Goal: Task Accomplishment & Management: Complete application form

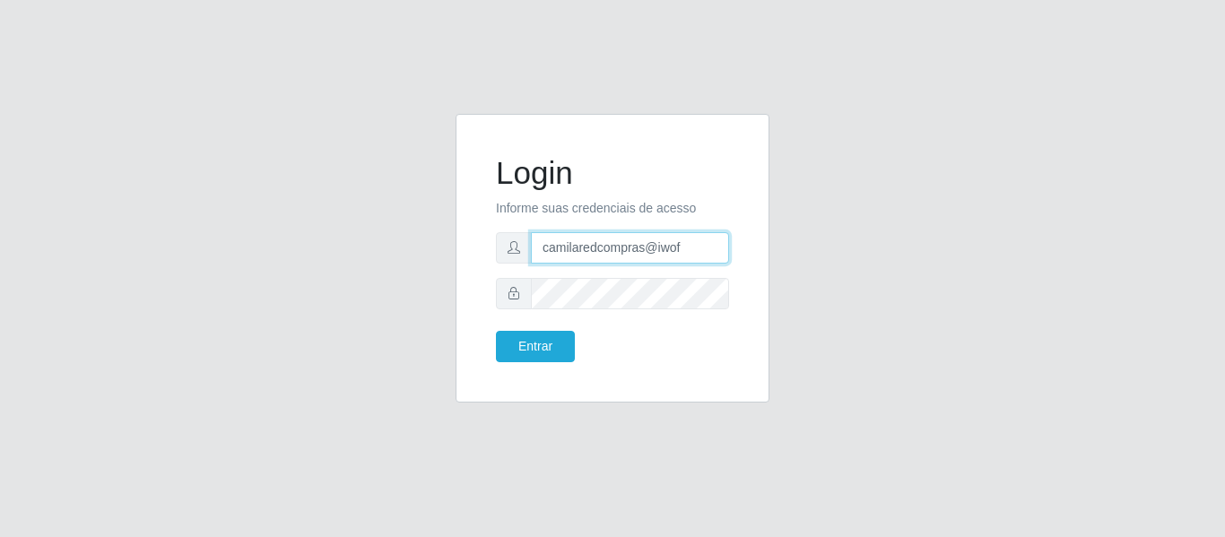
drag, startPoint x: 706, startPoint y: 249, endPoint x: 357, endPoint y: 245, distance: 349.0
click at [381, 249] on div "Login Informe suas credenciais de acesso camilaredcompras@iwof Entrar" at bounding box center [612, 269] width 1023 height 310
type input "camila@edilicya"
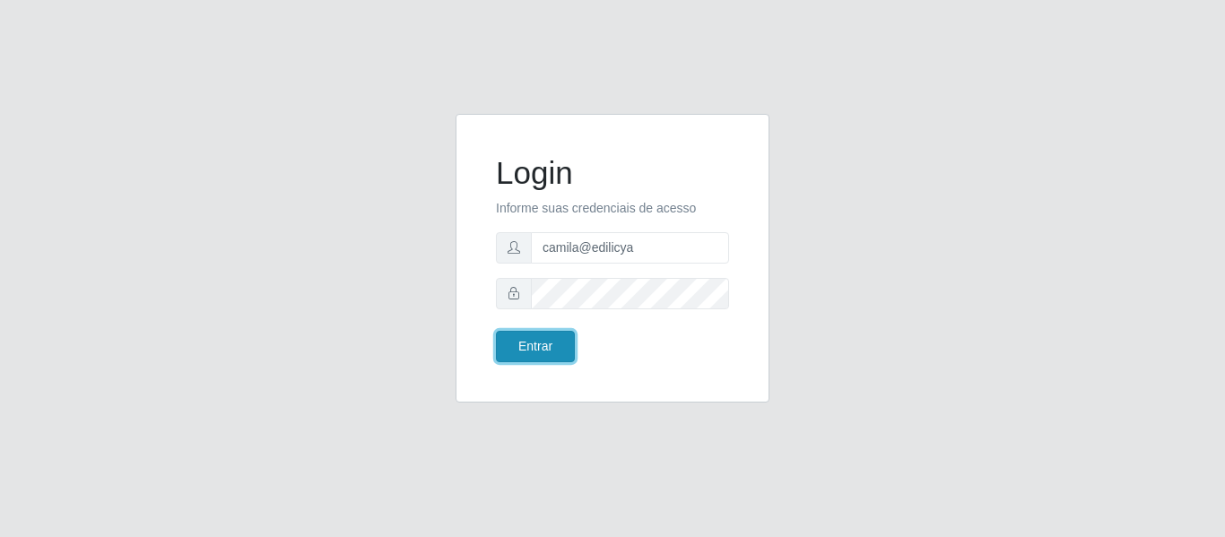
click at [537, 351] on button "Entrar" at bounding box center [535, 346] width 79 height 31
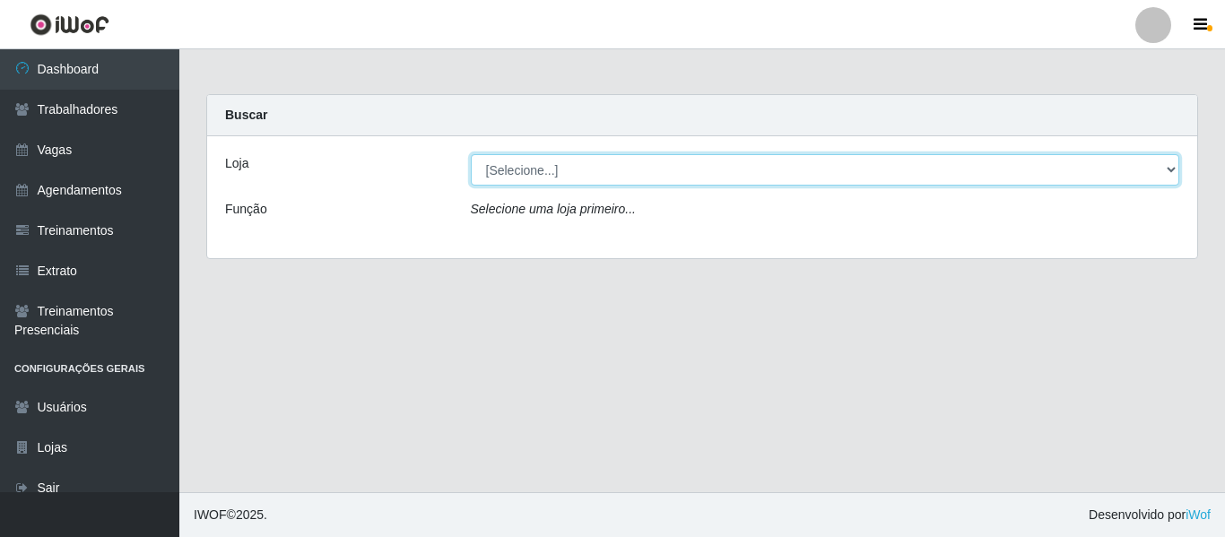
click at [594, 166] on select "[Selecione...] Edilicya Supermercado" at bounding box center [826, 169] width 710 height 31
select select "460"
click at [471, 154] on select "[Selecione...] Edilicya Supermercado" at bounding box center [826, 169] width 710 height 31
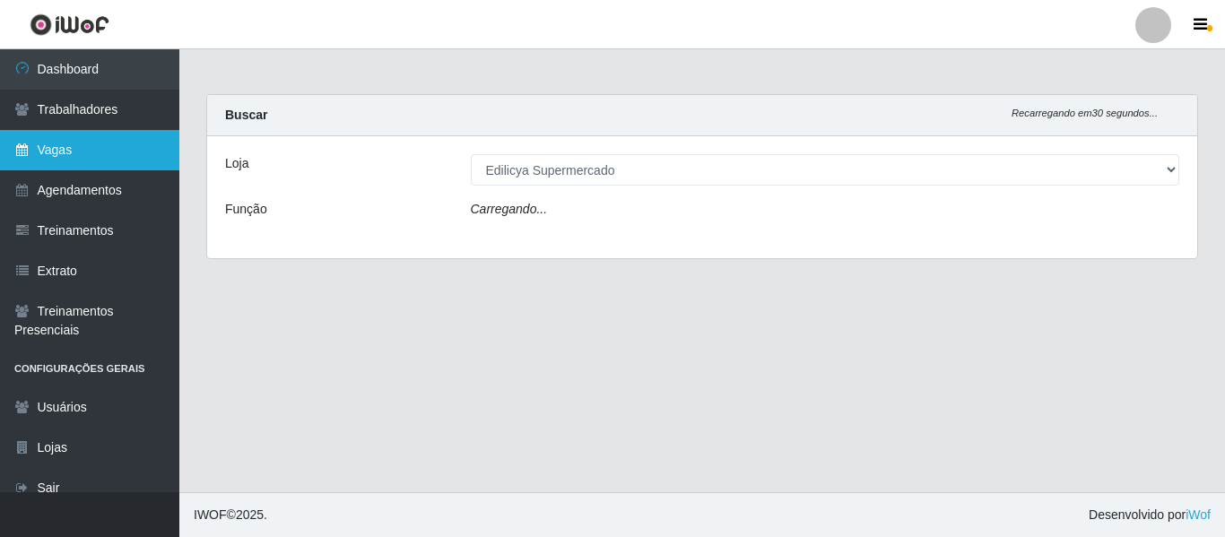
click at [132, 161] on link "Vagas" at bounding box center [89, 150] width 179 height 40
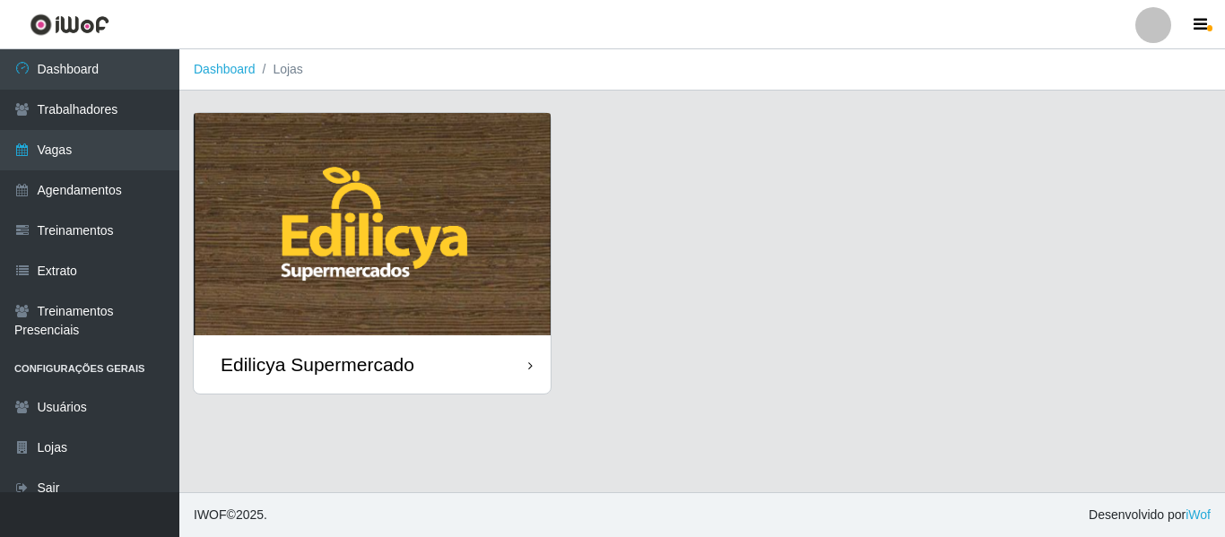
click at [369, 187] on img at bounding box center [372, 224] width 357 height 222
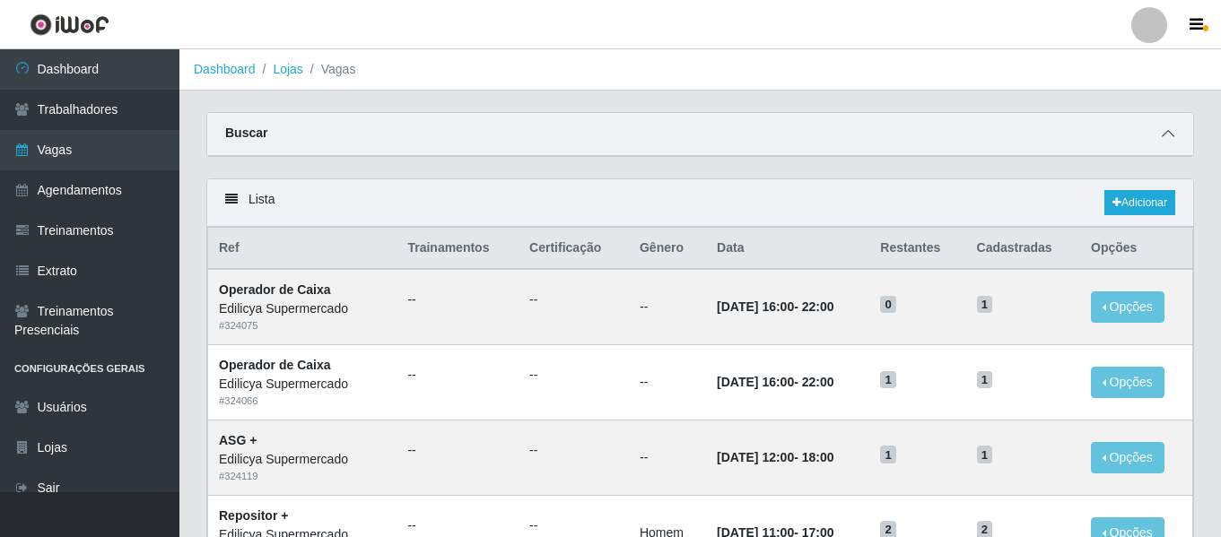
click at [1159, 125] on span at bounding box center [1168, 134] width 22 height 21
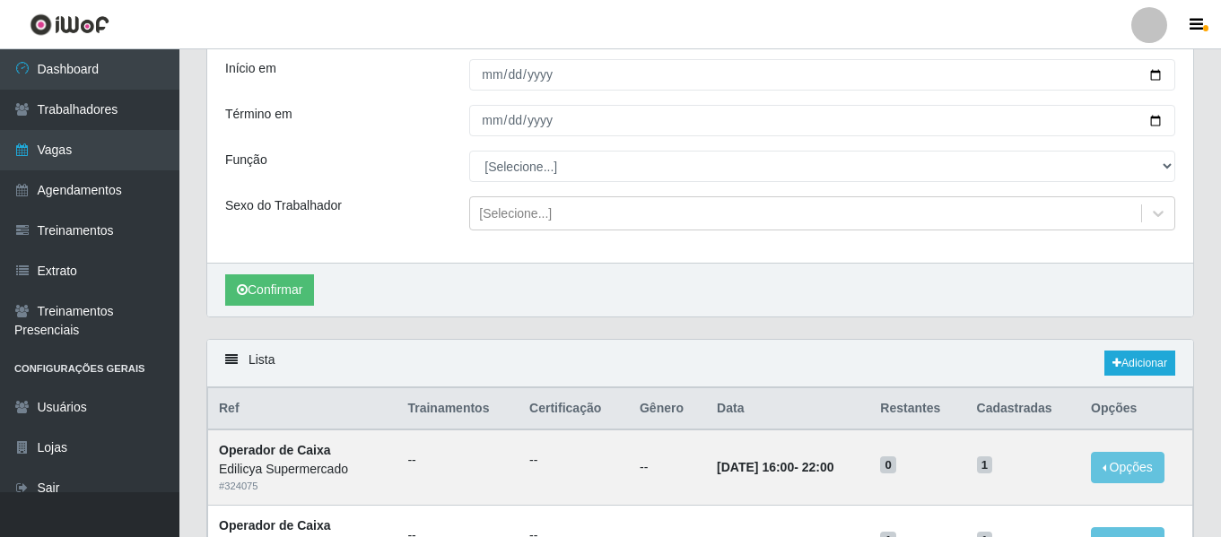
scroll to position [179, 0]
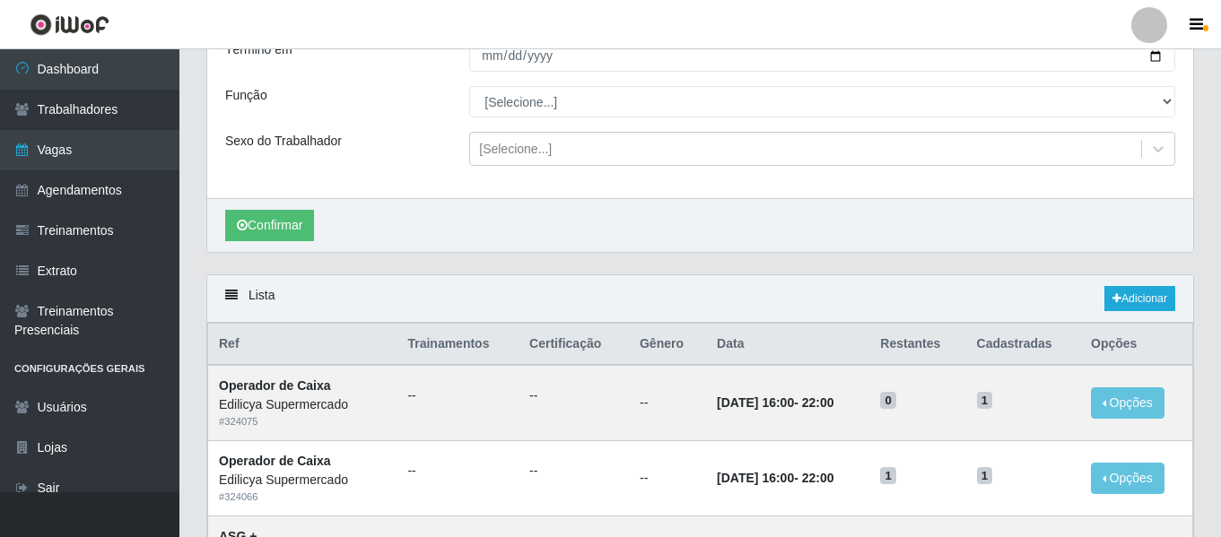
click at [1136, 297] on link "Adicionar" at bounding box center [1139, 298] width 71 height 25
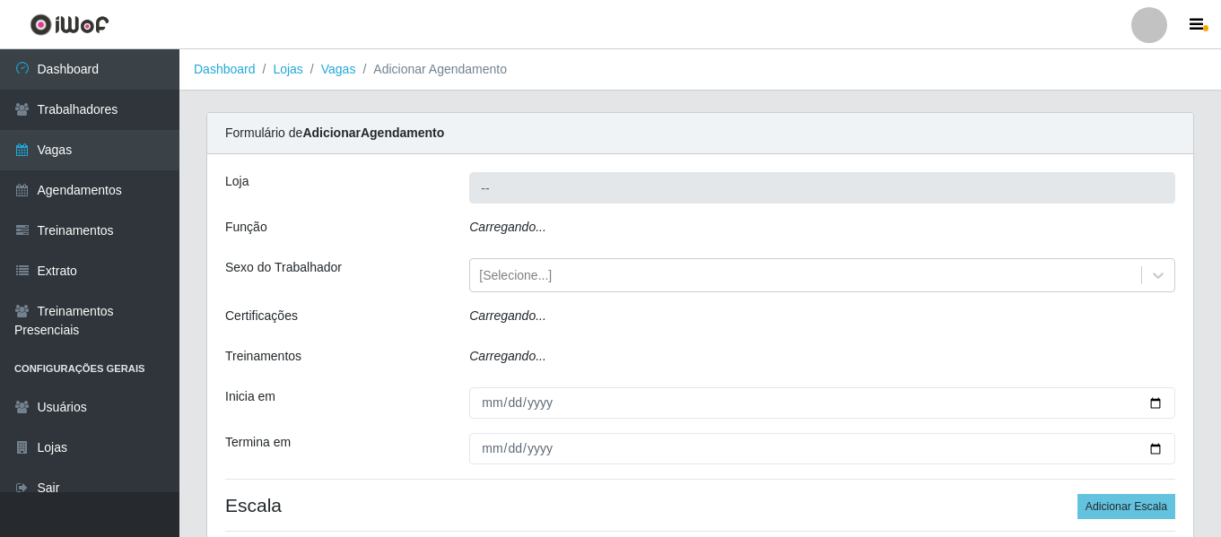
type input "Edilicya Supermercado"
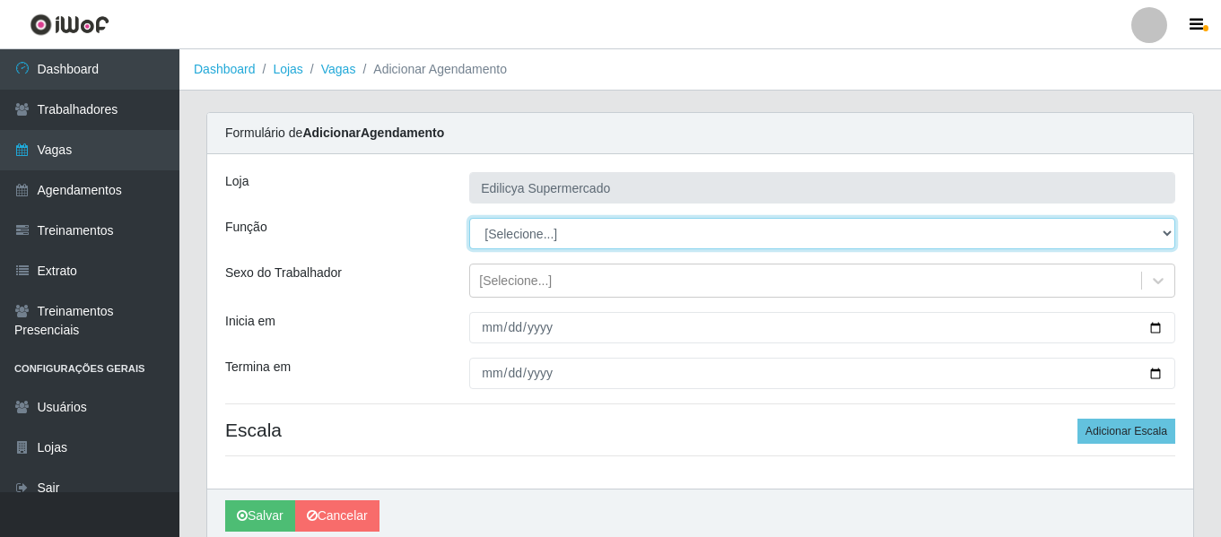
click at [541, 232] on select "[Selecione...] ASG ASG + ASG ++ Auxiliar de Estacionamento Auxiliar de Estacion…" at bounding box center [822, 233] width 706 height 31
select select "123"
click at [469, 218] on select "[Selecione...] ASG ASG + ASG ++ Auxiliar de Estacionamento Auxiliar de Estacion…" at bounding box center [822, 233] width 706 height 31
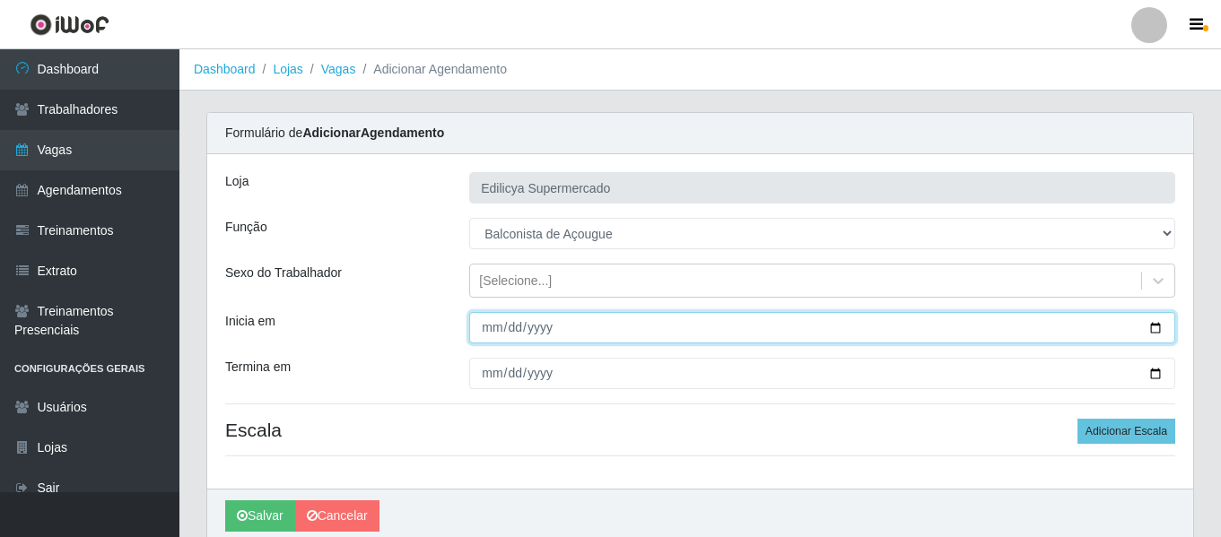
click at [494, 340] on input "Inicia em" at bounding box center [822, 327] width 706 height 31
type input "[DATE]"
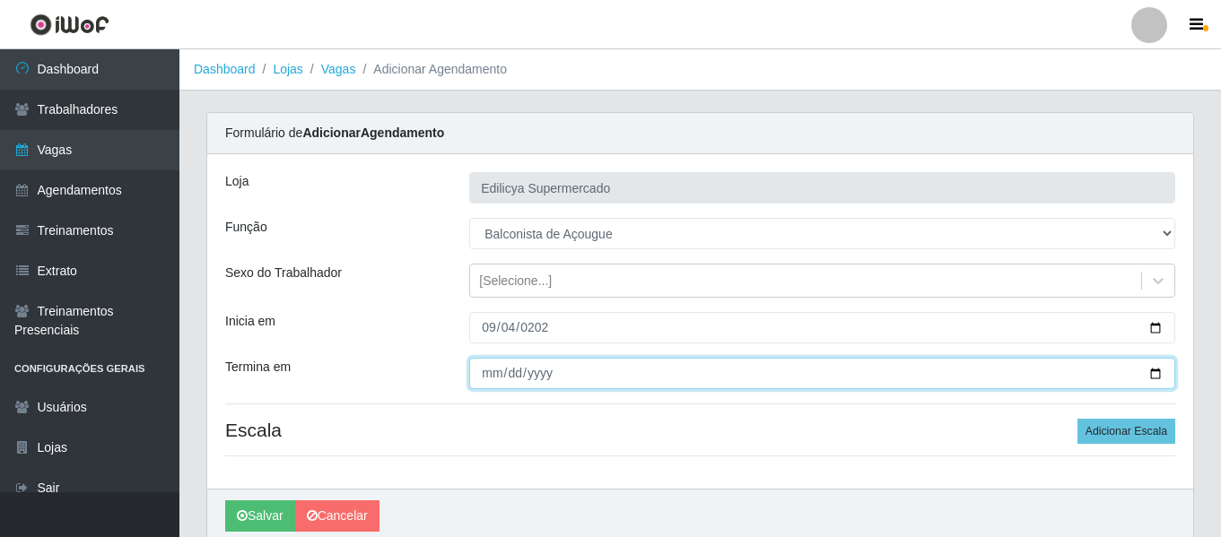
click at [481, 376] on input "Termina em" at bounding box center [822, 373] width 706 height 31
type input "[DATE]"
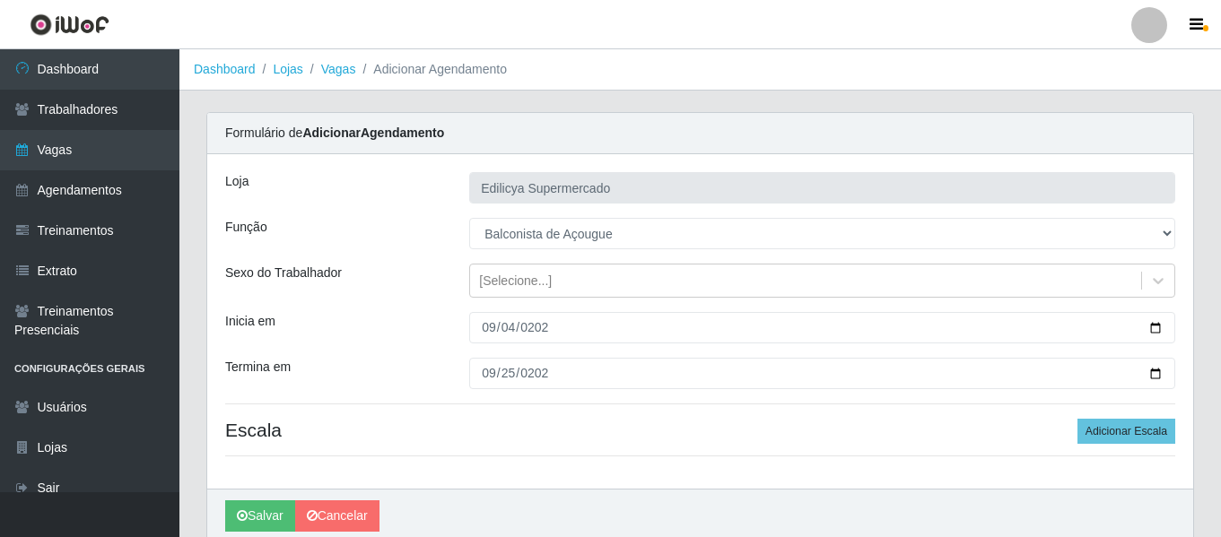
click at [398, 374] on div "Termina em" at bounding box center [334, 373] width 244 height 31
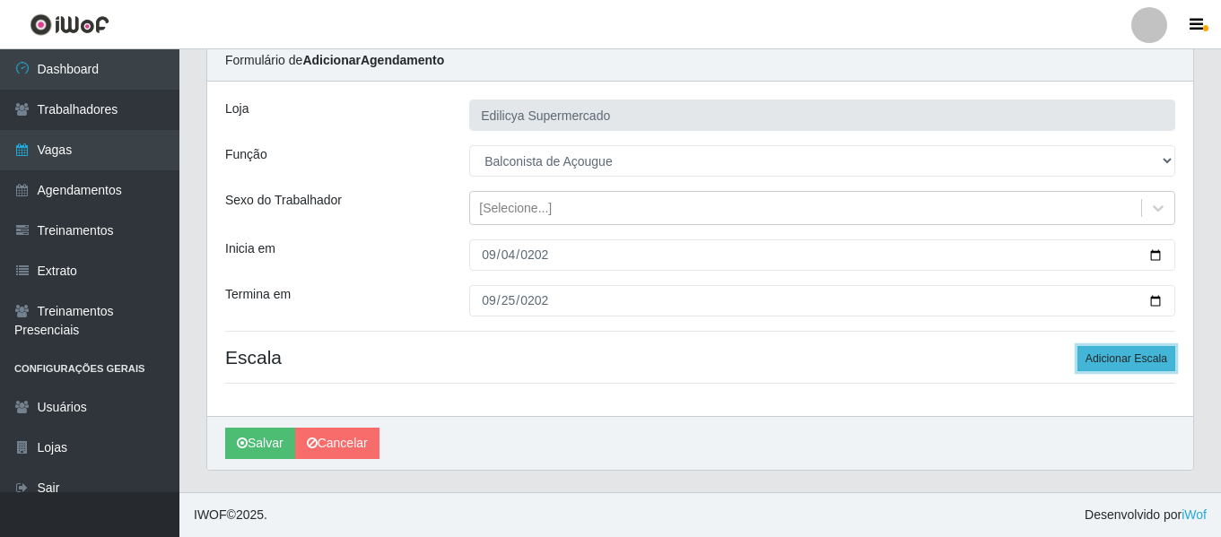
click at [1113, 354] on button "Adicionar Escala" at bounding box center [1126, 358] width 98 height 25
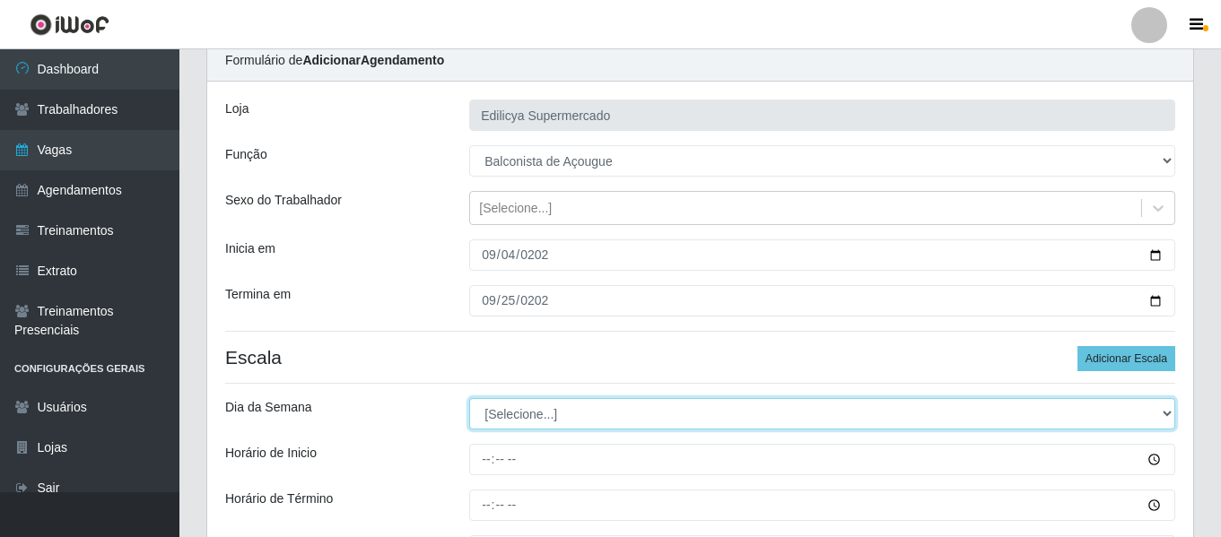
click at [575, 404] on select "[Selecione...] Segunda Terça Quarta Quinta Sexta Sábado Domingo" at bounding box center [822, 413] width 706 height 31
select select "4"
click at [469, 398] on select "[Selecione...] Segunda Terça Quarta Quinta Sexta Sábado Domingo" at bounding box center [822, 413] width 706 height 31
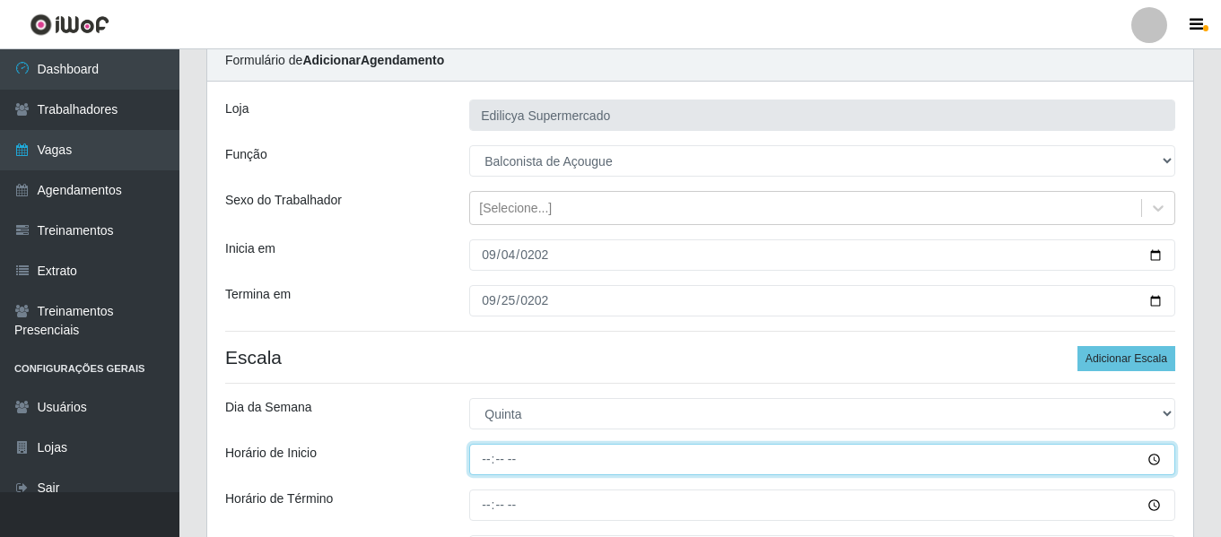
click at [477, 467] on input "Horário de Inicio" at bounding box center [822, 459] width 706 height 31
type input "08:00"
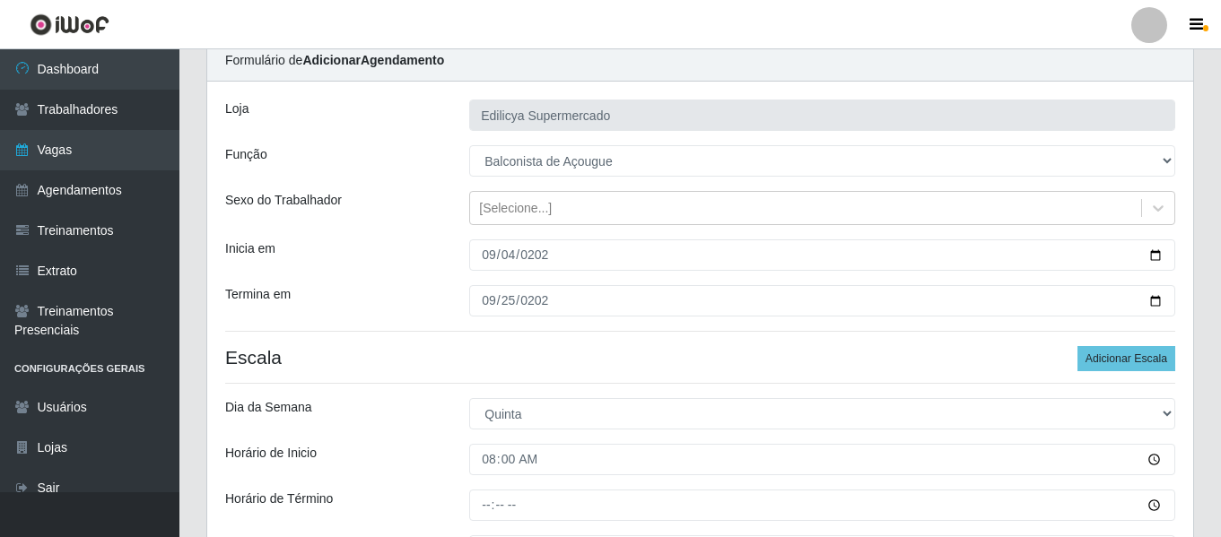
click at [414, 397] on div "Loja Edilicya Supermercado Função [Selecione...] ASG ASG + ASG ++ Auxiliar de E…" at bounding box center [700, 348] width 986 height 533
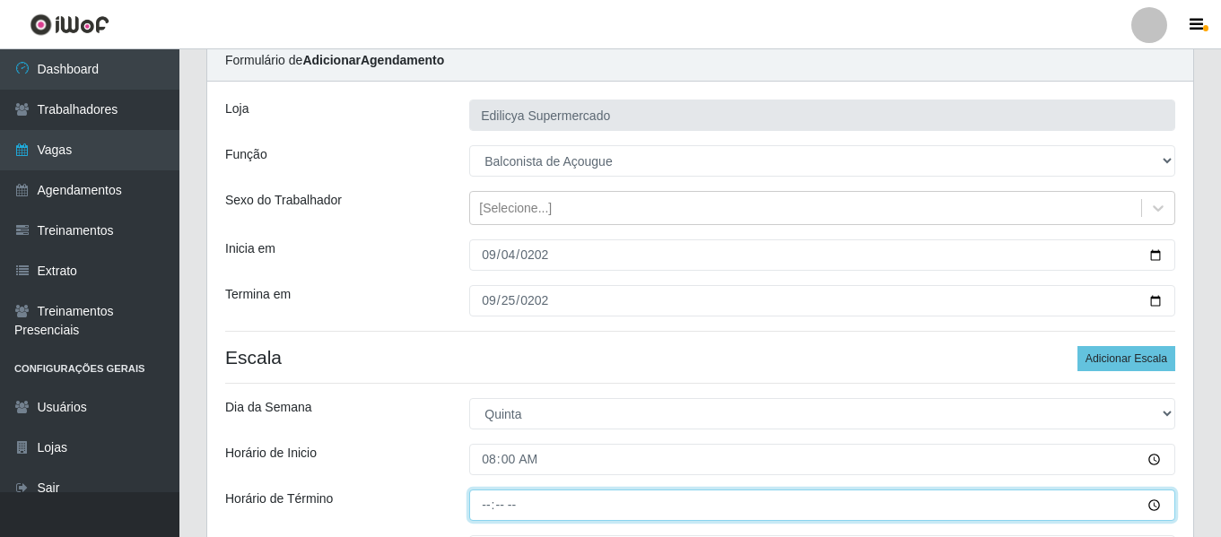
click at [479, 511] on input "Horário de Término" at bounding box center [822, 505] width 706 height 31
type input "14:00"
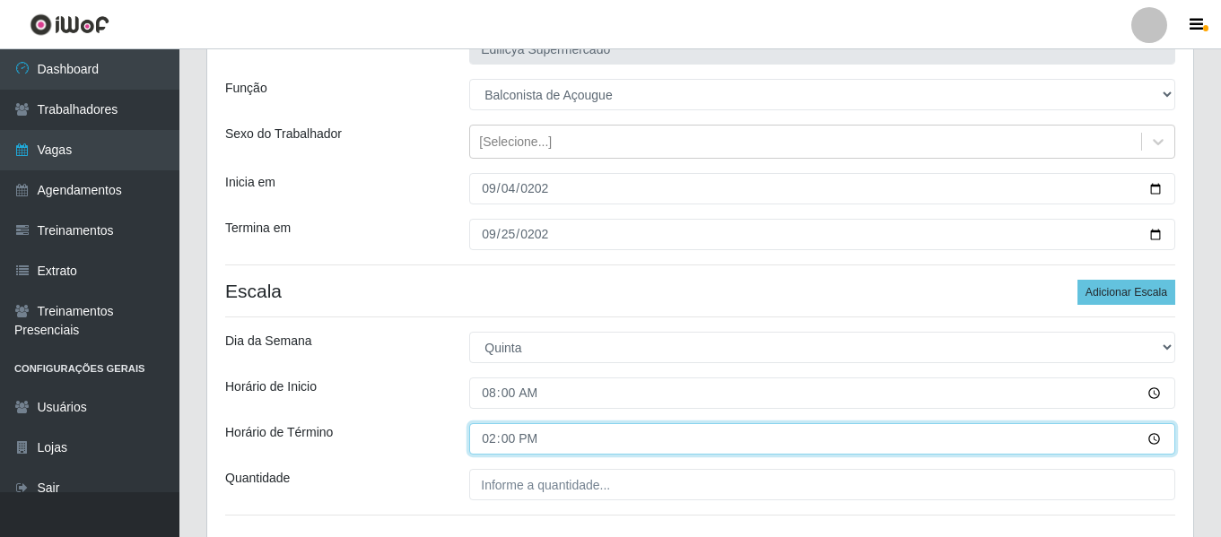
scroll to position [162, 0]
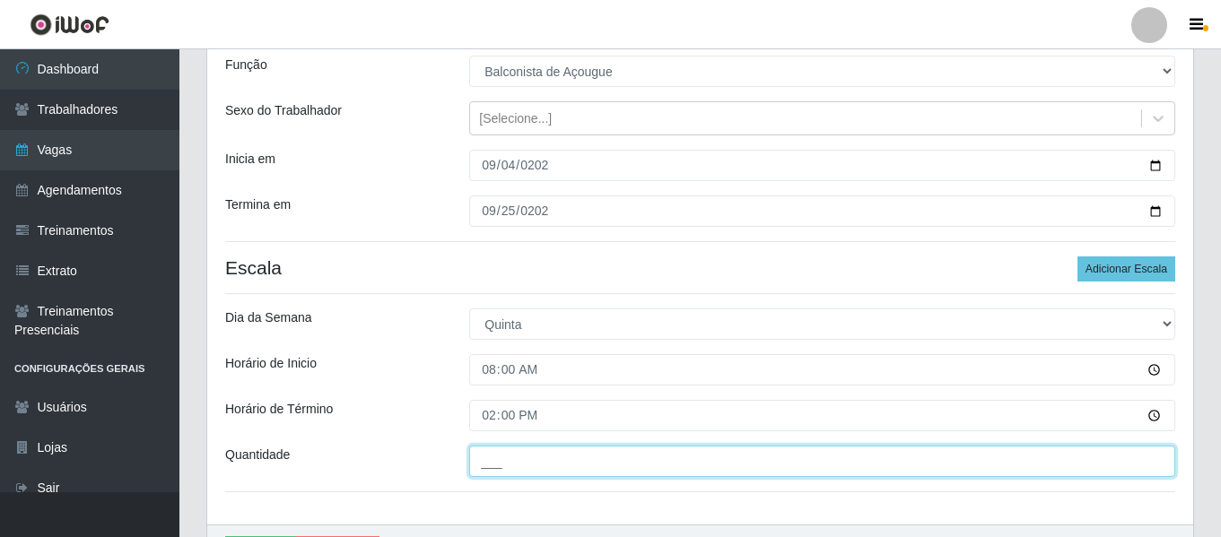
click at [531, 447] on input "___" at bounding box center [822, 461] width 706 height 31
type input "2__"
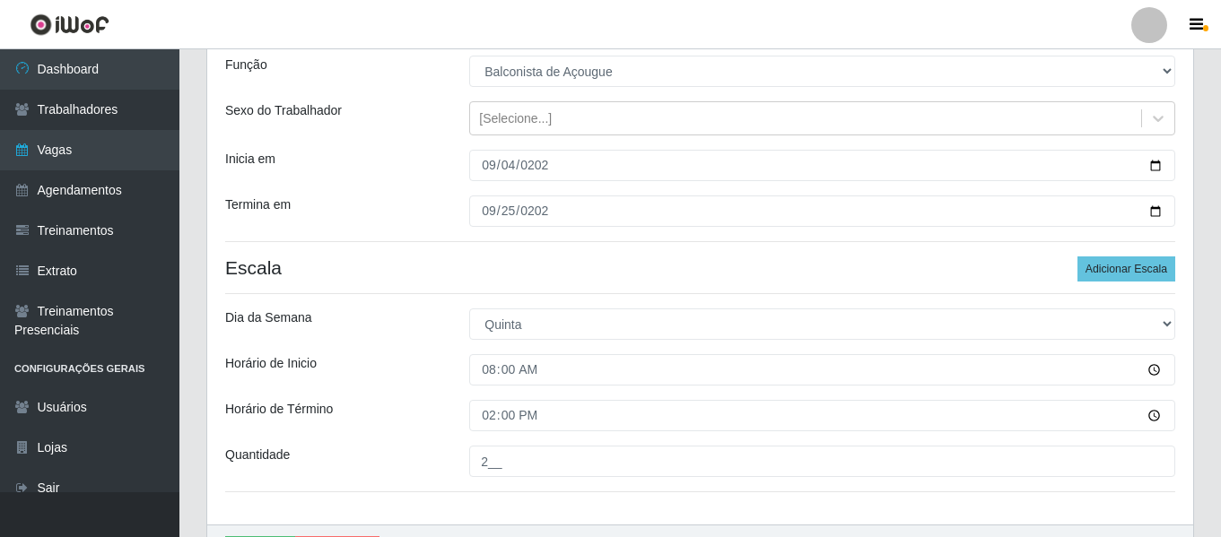
click at [398, 356] on div "Horário de Inicio" at bounding box center [334, 369] width 244 height 31
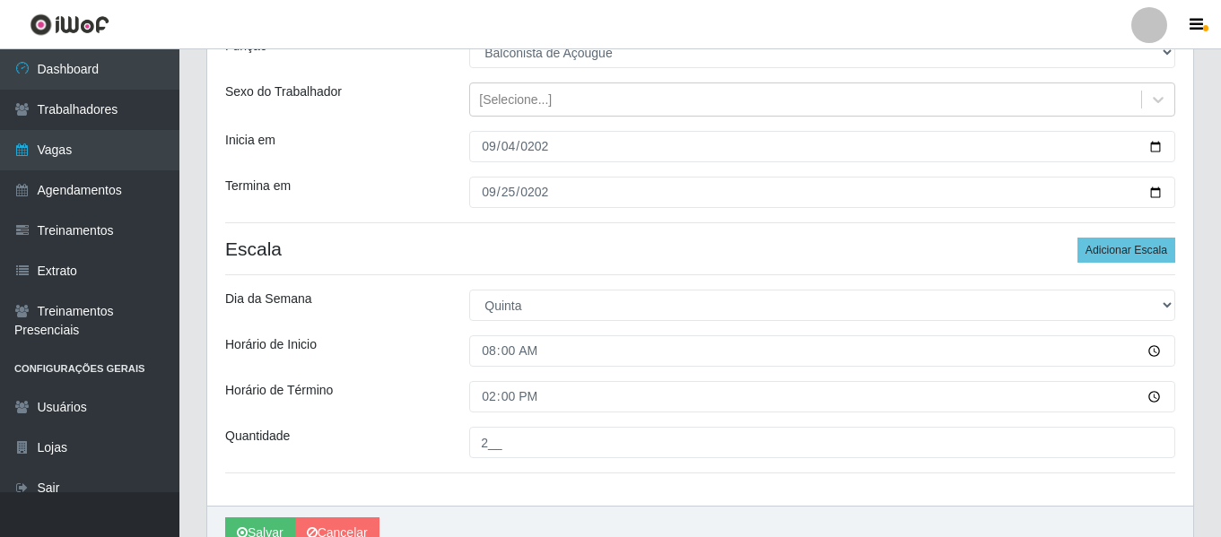
scroll to position [92, 0]
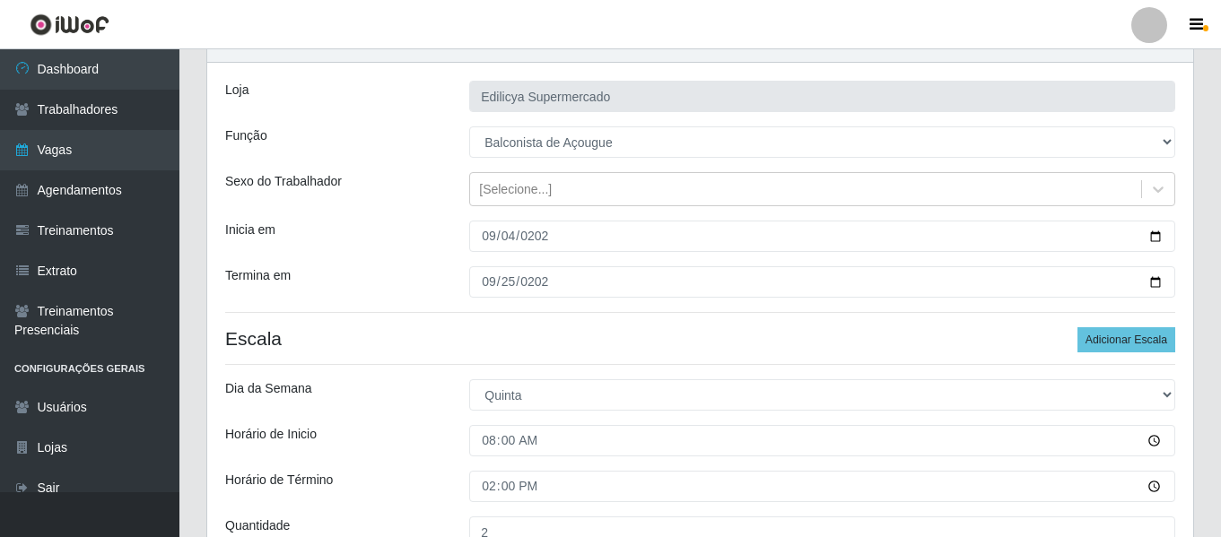
click at [364, 354] on div "Loja Edilicya Supermercado Função [Selecione...] ASG ASG + ASG ++ Auxiliar de E…" at bounding box center [700, 329] width 986 height 533
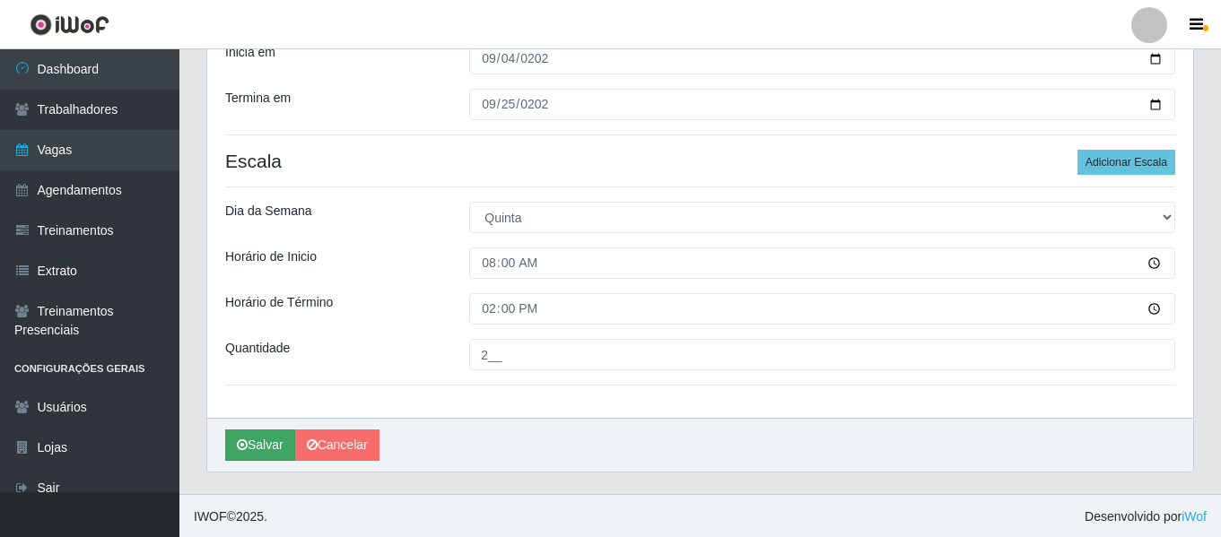
scroll to position [271, 0]
click at [266, 441] on button "Salvar" at bounding box center [260, 443] width 70 height 31
